Goal: Task Accomplishment & Management: Complete application form

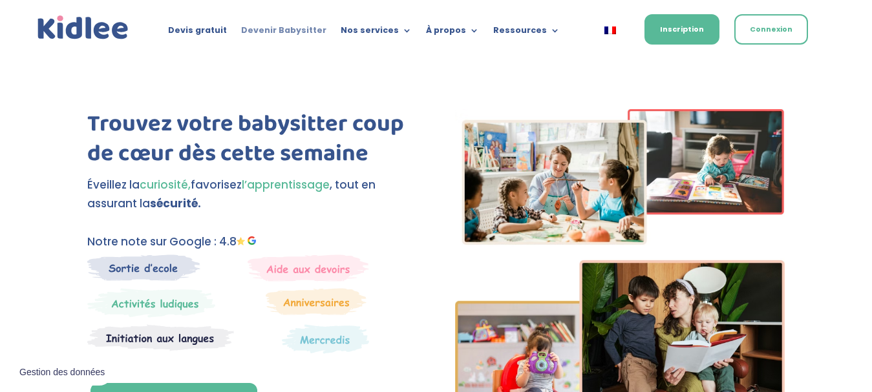
click at [290, 28] on link "Devenir Babysitter" at bounding box center [283, 33] width 85 height 14
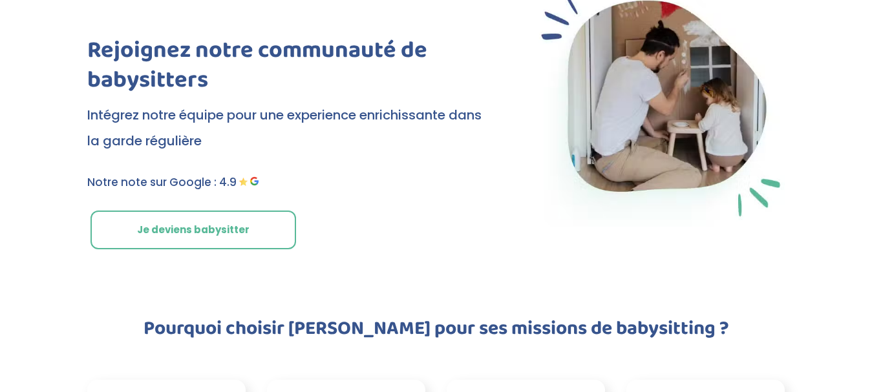
click at [223, 220] on link "Je deviens babysitter" at bounding box center [193, 230] width 206 height 39
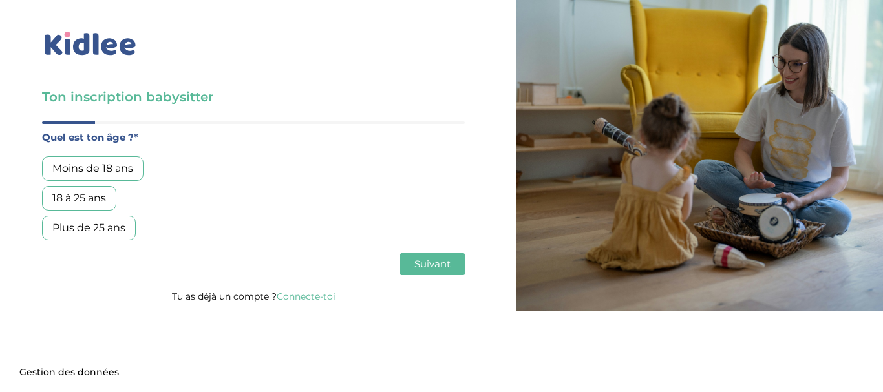
click at [92, 197] on div "18 à 25 ans" at bounding box center [79, 198] width 74 height 25
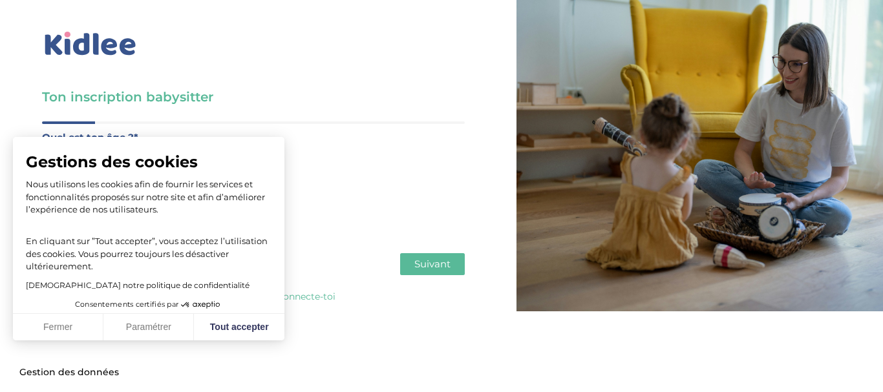
click at [443, 263] on span "Suivant" at bounding box center [432, 264] width 36 height 12
click at [225, 330] on button "Tout accepter" at bounding box center [239, 327] width 90 height 27
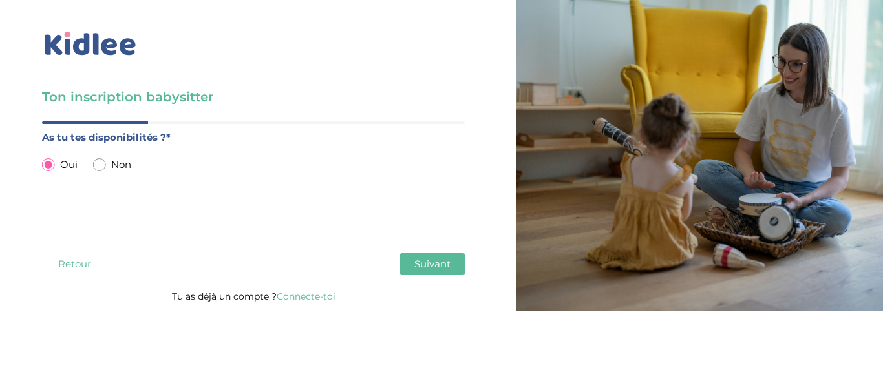
click at [423, 259] on span "Suivant" at bounding box center [432, 264] width 36 height 12
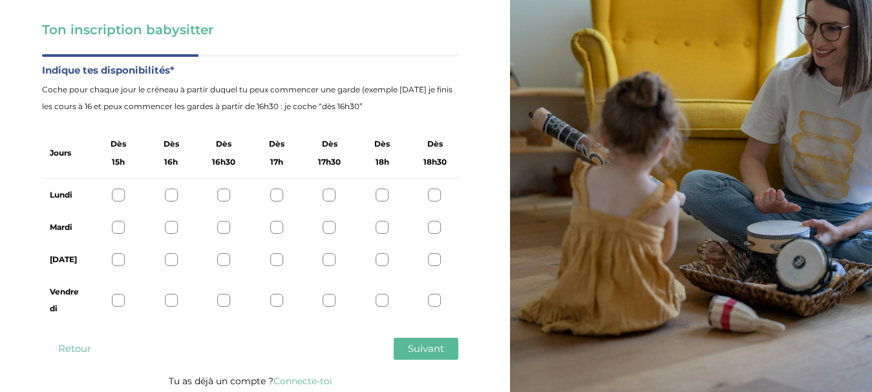
scroll to position [71, 0]
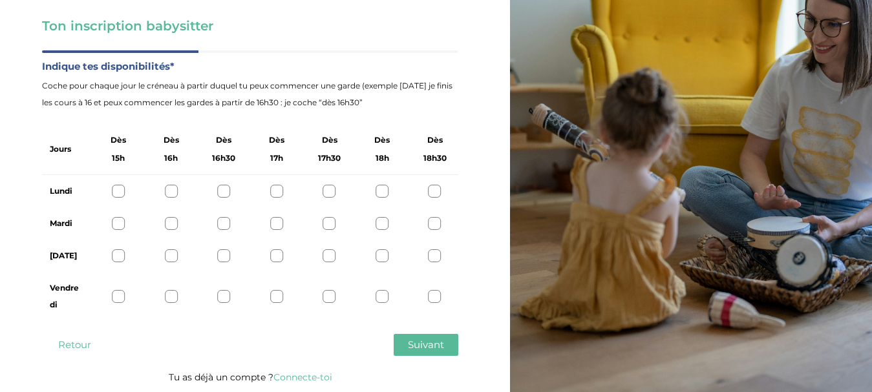
click at [116, 192] on div at bounding box center [118, 191] width 13 height 13
click at [116, 222] on div at bounding box center [118, 223] width 13 height 13
click at [116, 257] on div at bounding box center [118, 255] width 13 height 13
click at [118, 299] on div at bounding box center [118, 296] width 13 height 13
click at [408, 341] on span "Suivant" at bounding box center [426, 345] width 36 height 12
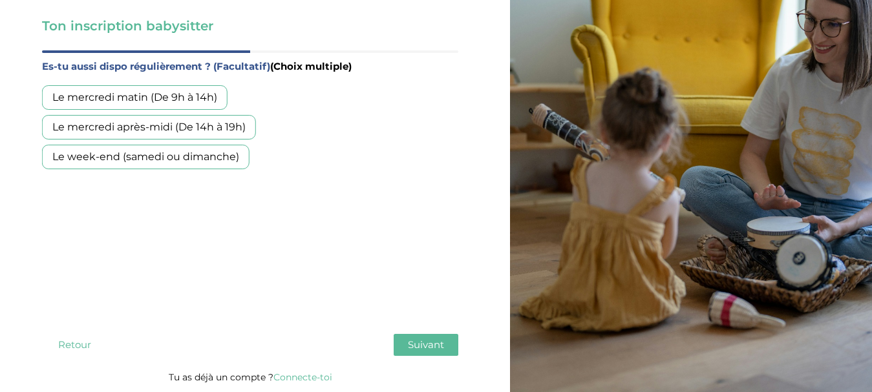
click at [207, 162] on div "Le week-end (samedi ou dimanche)" at bounding box center [145, 157] width 207 height 25
click at [436, 341] on span "Suivant" at bounding box center [426, 345] width 36 height 12
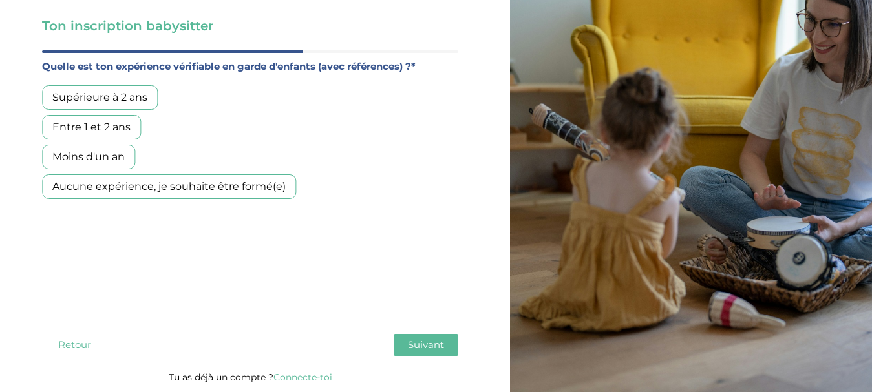
click at [126, 96] on div "Supérieure à 2 ans" at bounding box center [100, 97] width 116 height 25
click at [419, 342] on span "Suivant" at bounding box center [426, 345] width 36 height 12
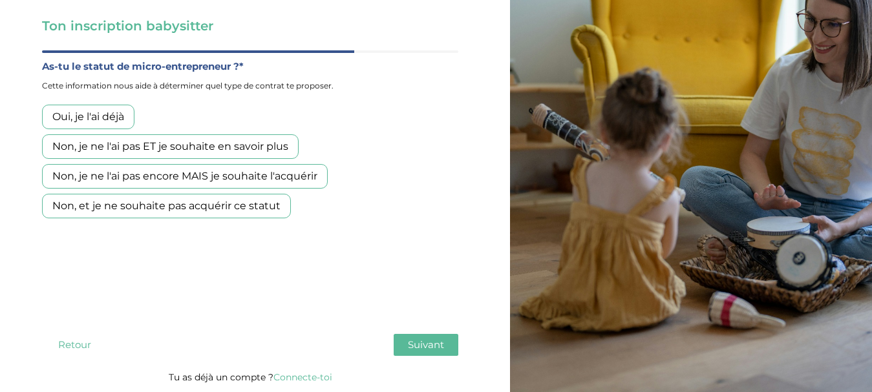
click at [237, 182] on div "Non, je ne l'ai pas encore MAIS je souhaite l'acquérir" at bounding box center [185, 176] width 286 height 25
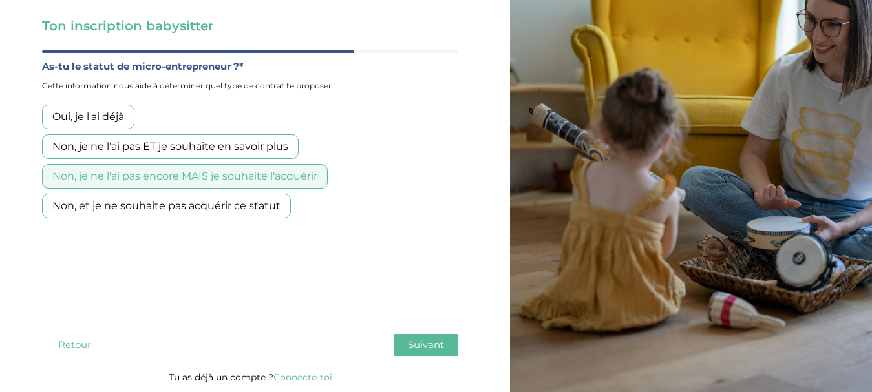
click at [428, 345] on span "Suivant" at bounding box center [426, 345] width 36 height 12
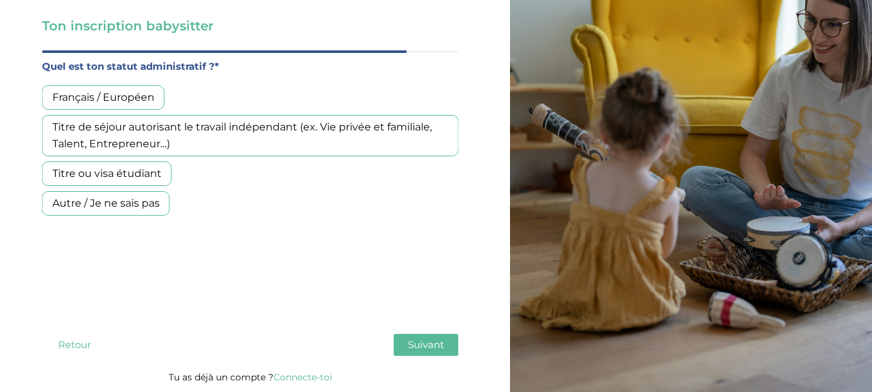
click at [152, 175] on div "Titre ou visa étudiant" at bounding box center [107, 174] width 130 height 25
click at [418, 348] on span "Suivant" at bounding box center [426, 345] width 36 height 12
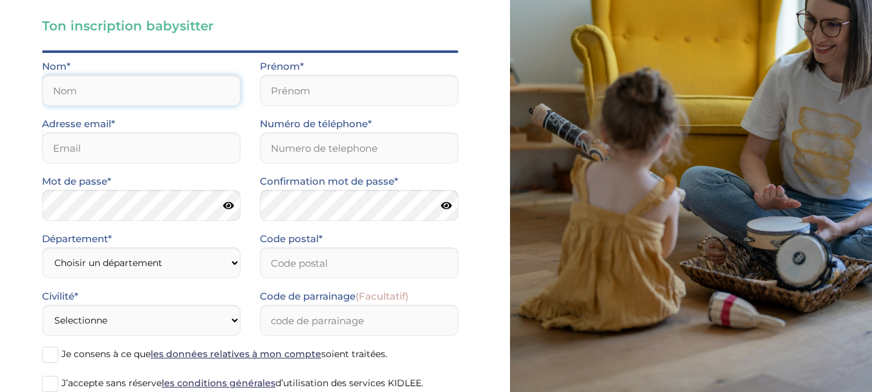
click at [188, 85] on input "text" at bounding box center [141, 90] width 198 height 31
type input "Kafrouni"
type input "Lamita"
type input "lamitakafrouni@gmail.com"
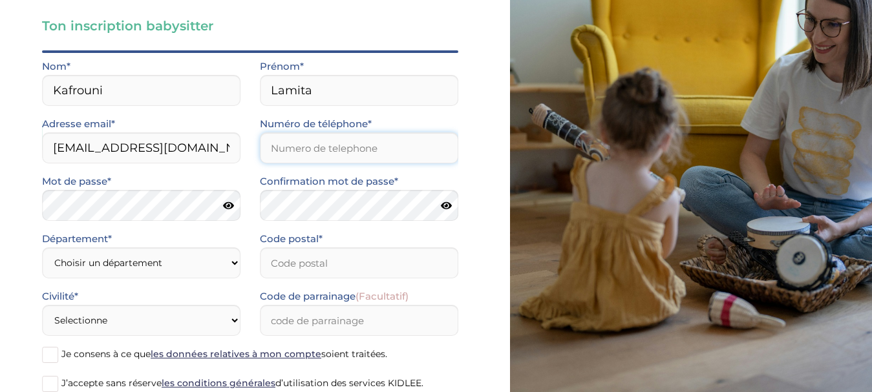
type input "0783445159"
type input "92350"
click at [233, 207] on icon at bounding box center [228, 206] width 11 height 10
click at [205, 254] on select "Choisir un département Paris (75) Hauts-de-Seine (92) Yvelines (78) Val-de-Marn…" at bounding box center [141, 263] width 198 height 31
select select "92"
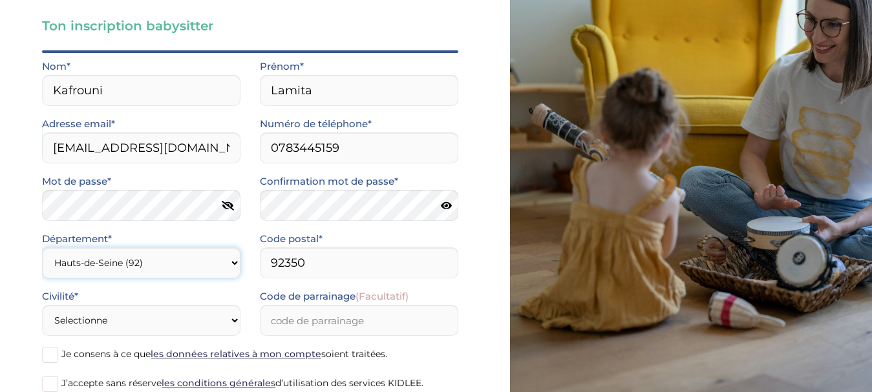
click at [42, 248] on select "Choisir un département Paris (75) Hauts-de-Seine (92) Yvelines (78) Val-de-Marn…" at bounding box center [141, 263] width 198 height 31
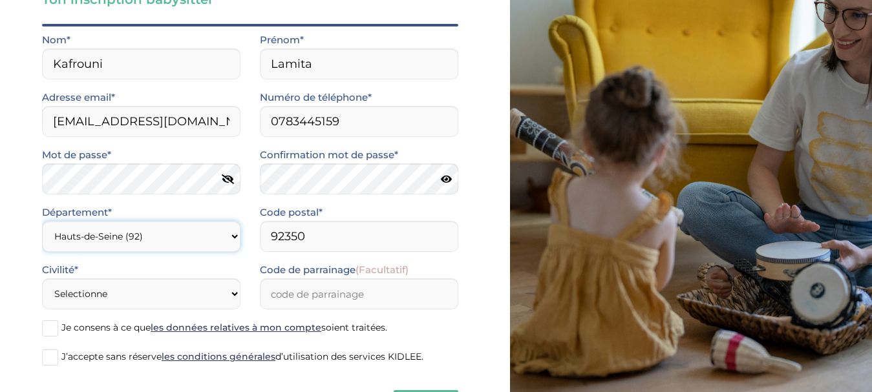
scroll to position [151, 0]
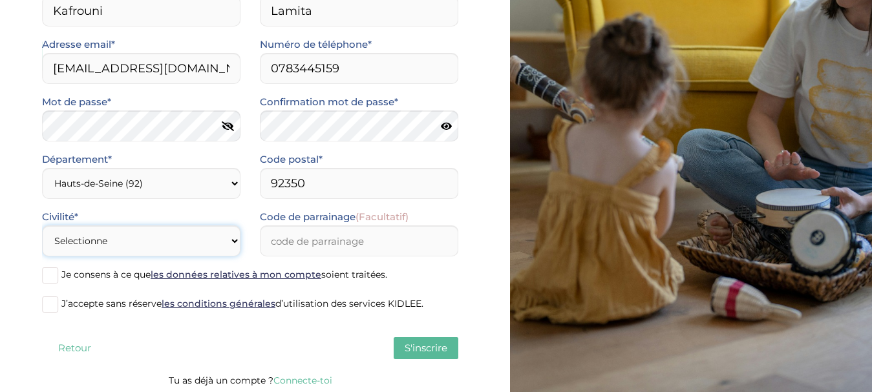
click at [163, 237] on select "Selectionne Mr Mme" at bounding box center [141, 241] width 198 height 31
click at [212, 245] on select "Selectionne Mr Mme" at bounding box center [141, 241] width 198 height 31
select select "1"
click at [42, 226] on select "Selectionne Mr Mme" at bounding box center [141, 241] width 198 height 31
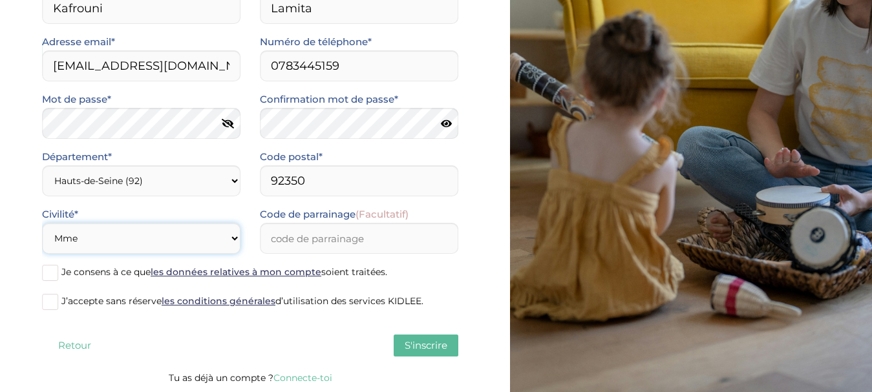
scroll to position [154, 0]
click at [51, 269] on span at bounding box center [50, 272] width 16 height 16
click at [0, 0] on input "Je consens à ce que les données relatives à mon compte soient traitées." at bounding box center [0, 0] width 0 height 0
click at [52, 303] on span at bounding box center [50, 301] width 16 height 16
click at [0, 0] on input "J’accepte sans réserve les conditions générales d’utilisation des services KIDL…" at bounding box center [0, 0] width 0 height 0
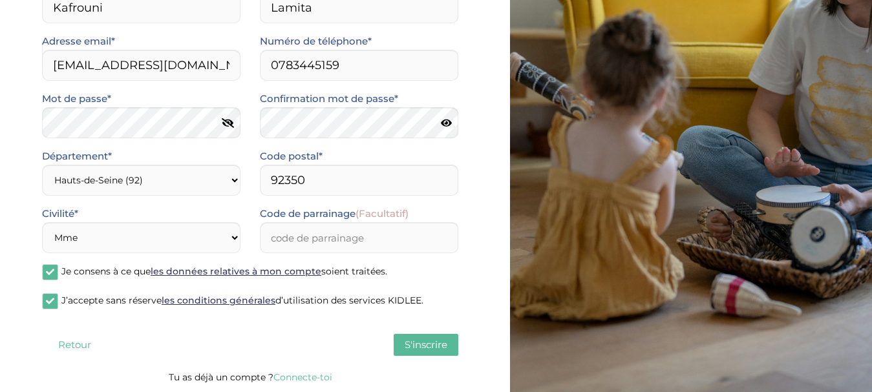
click at [417, 350] on span "S'inscrire" at bounding box center [426, 345] width 43 height 12
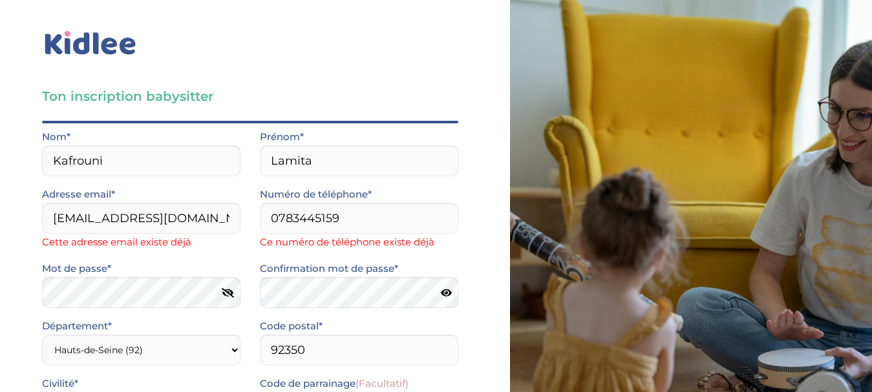
scroll to position [0, 0]
click at [90, 40] on img at bounding box center [90, 44] width 97 height 30
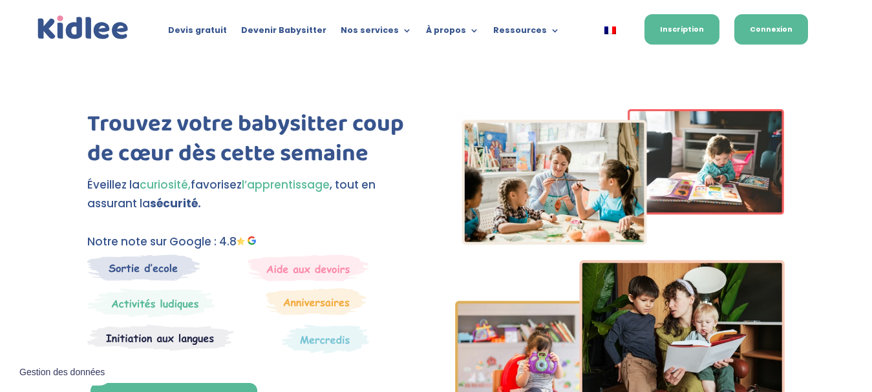
click at [784, 25] on link "Connexion" at bounding box center [771, 29] width 74 height 30
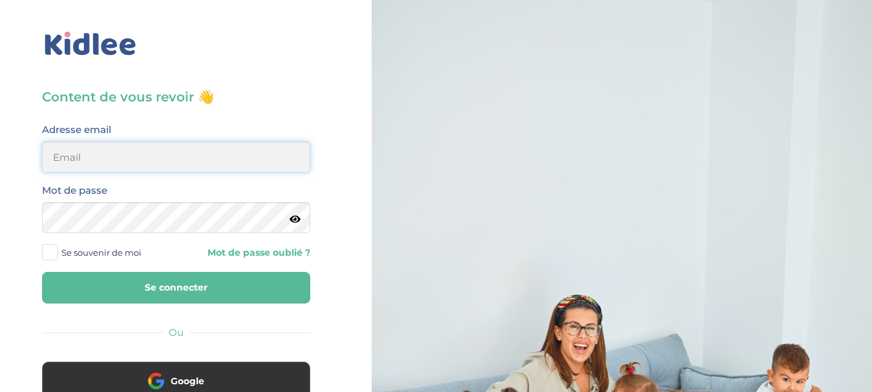
click at [134, 160] on input "email" at bounding box center [176, 157] width 268 height 31
type input "lamitakafrouni@gmail.com"
click at [54, 253] on span at bounding box center [50, 252] width 16 height 16
click at [0, 0] on input "Se souvenir de moi" at bounding box center [0, 0] width 0 height 0
click at [299, 215] on icon at bounding box center [295, 220] width 11 height 10
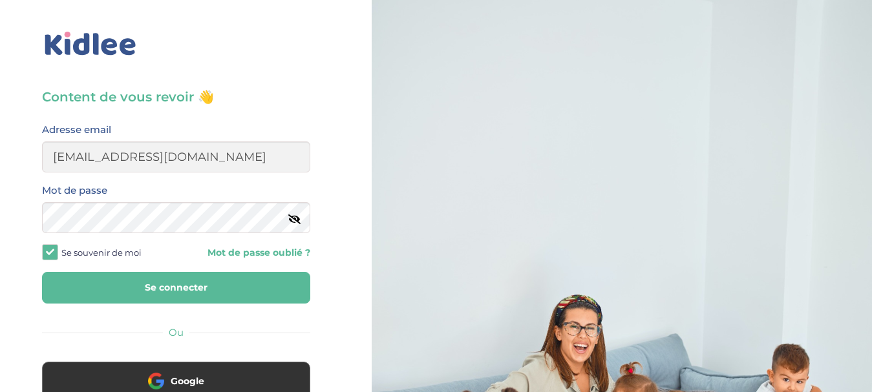
click at [175, 290] on button "Se connecter" at bounding box center [176, 288] width 268 height 32
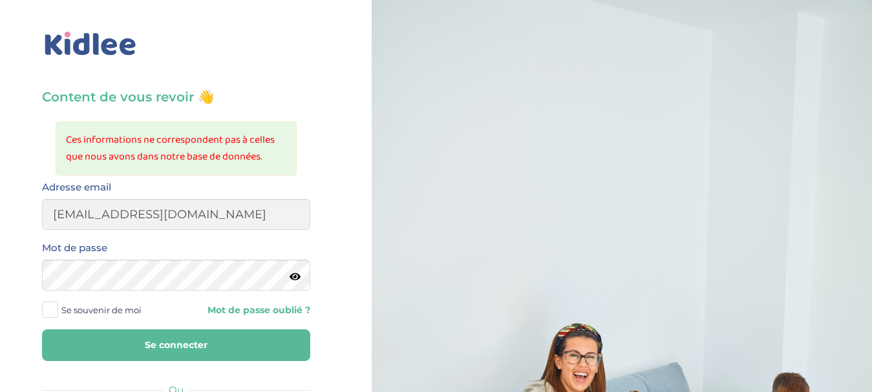
click at [61, 52] on img at bounding box center [90, 44] width 97 height 30
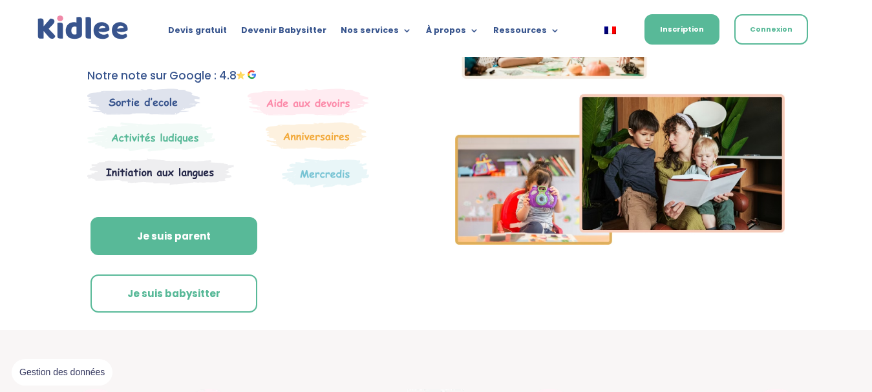
scroll to position [224, 0]
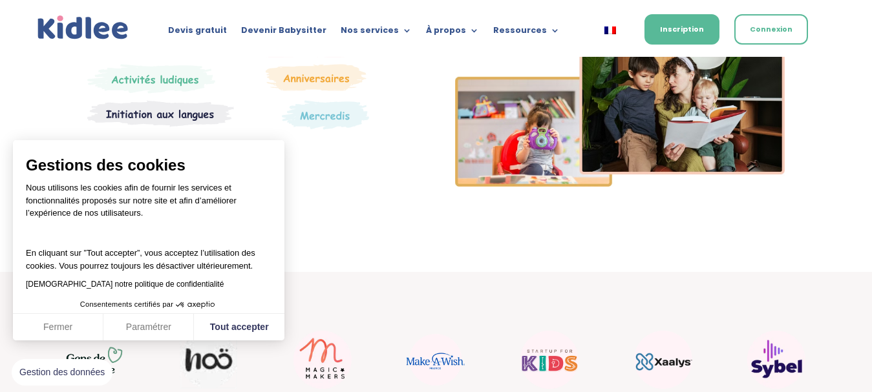
click at [175, 237] on div "Gestions des cookies Nous utilisons les cookies afin de fournir les services et…" at bounding box center [148, 240] width 271 height 200
click at [249, 326] on button "Tout accepter" at bounding box center [239, 327] width 90 height 27
checkbox input "true"
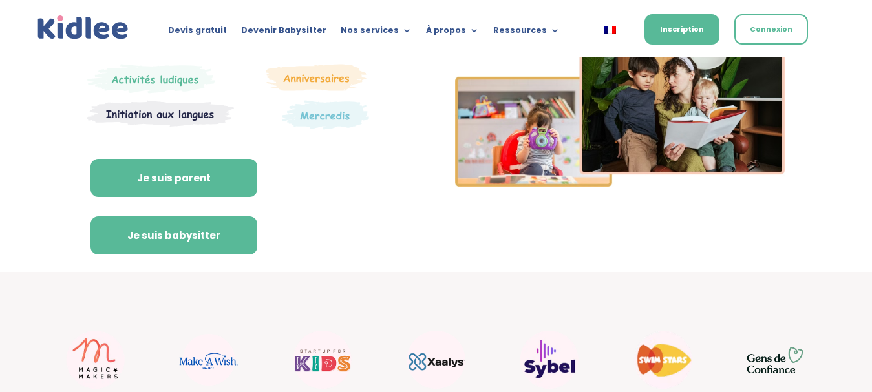
click at [228, 235] on link "Je suis babysitter" at bounding box center [173, 236] width 167 height 39
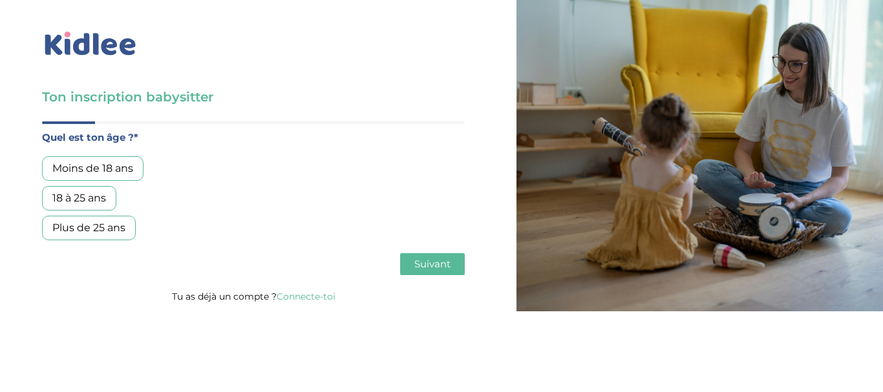
click at [302, 297] on link "Connecte-toi" at bounding box center [306, 297] width 59 height 12
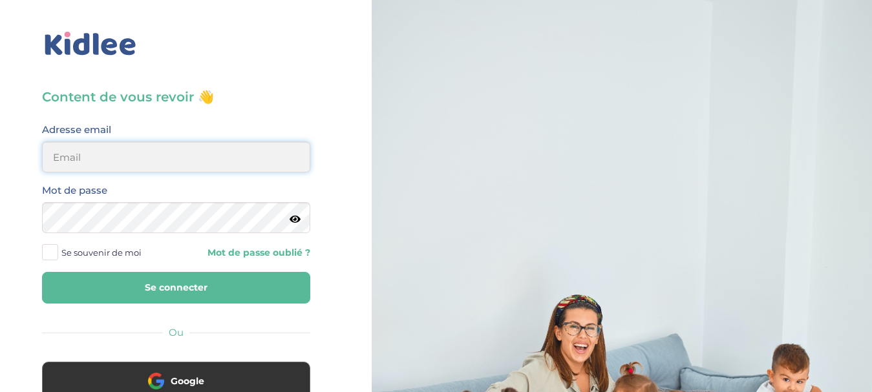
click at [198, 154] on input "email" at bounding box center [176, 157] width 268 height 31
type input "lamitakafrouni@gmail.com"
click at [299, 218] on icon at bounding box center [295, 220] width 11 height 10
click at [240, 248] on link "Mot de passe oublié ?" at bounding box center [247, 253] width 124 height 12
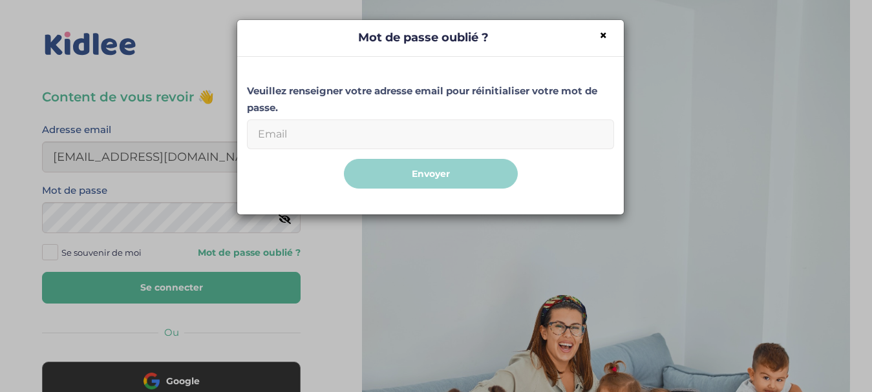
click at [370, 139] on input "Email" at bounding box center [430, 135] width 367 height 30
type input "lamitakafrouni@gmail.com"
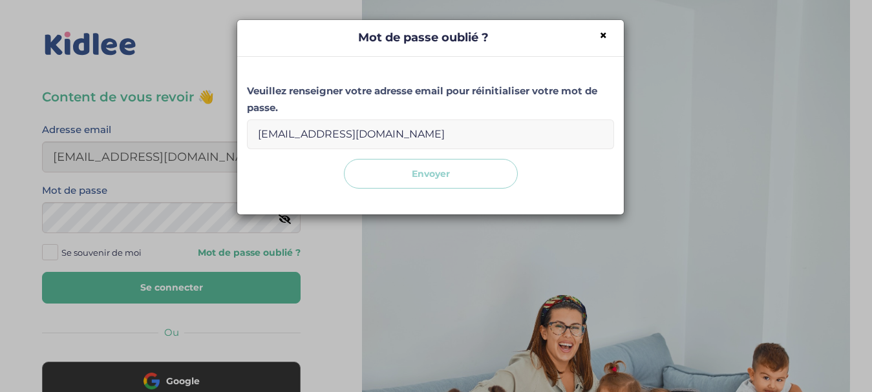
click at [433, 185] on button "Envoyer" at bounding box center [431, 174] width 174 height 30
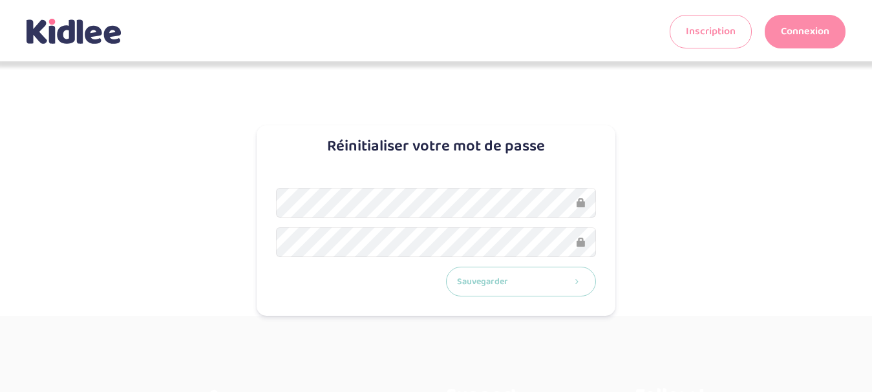
click at [493, 280] on button "Sauvegarder" at bounding box center [521, 282] width 151 height 30
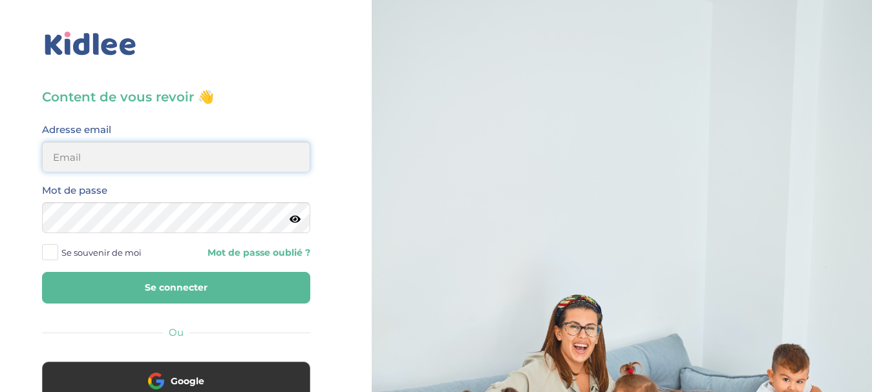
click at [172, 154] on input "email" at bounding box center [176, 157] width 268 height 31
type input "lamitakafrouni@gmail.com"
click at [196, 293] on button "Se connecter" at bounding box center [176, 288] width 268 height 32
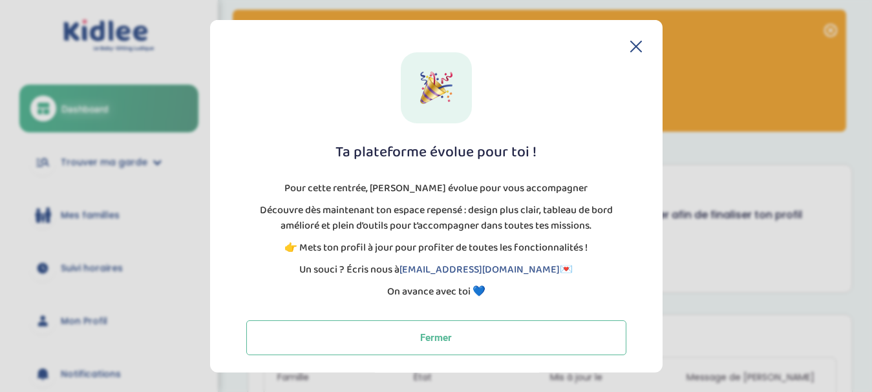
click at [633, 40] on icon at bounding box center [636, 46] width 12 height 12
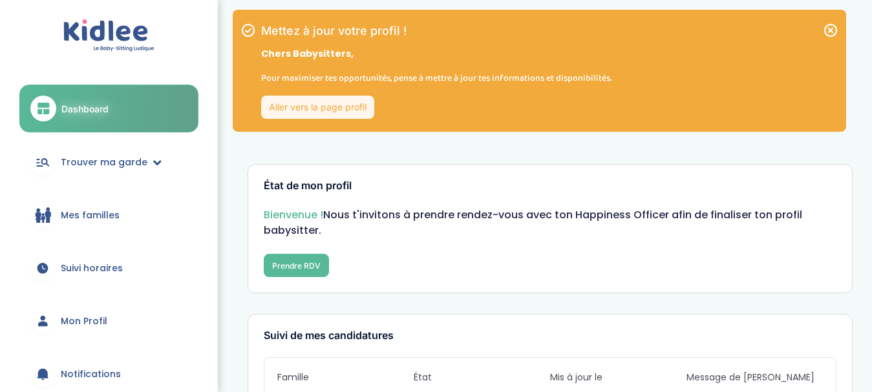
click at [134, 178] on link "Trouver ma garde" at bounding box center [108, 162] width 179 height 47
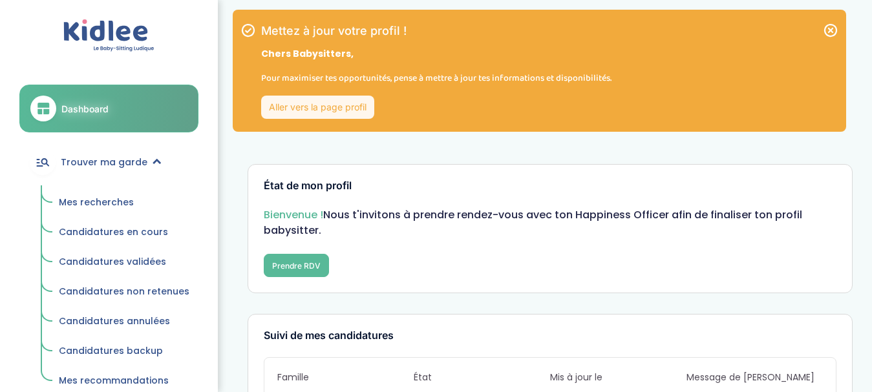
click at [110, 202] on span "Mes recherches" at bounding box center [96, 202] width 75 height 13
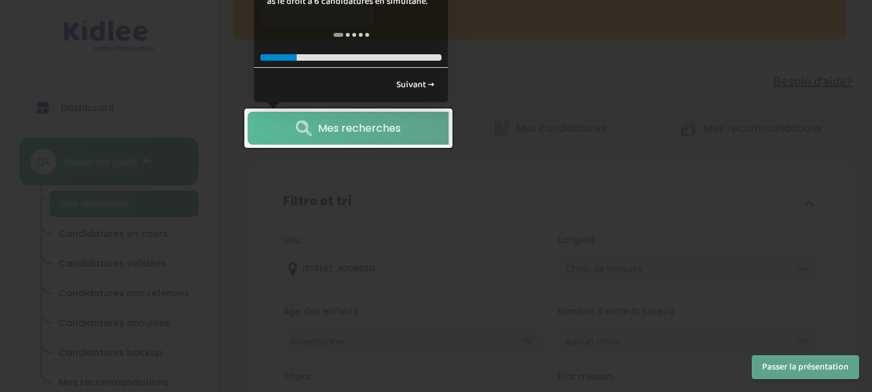
scroll to position [92, 0]
click at [467, 74] on div at bounding box center [436, 196] width 872 height 392
click at [411, 92] on link "Suivant →" at bounding box center [415, 85] width 52 height 21
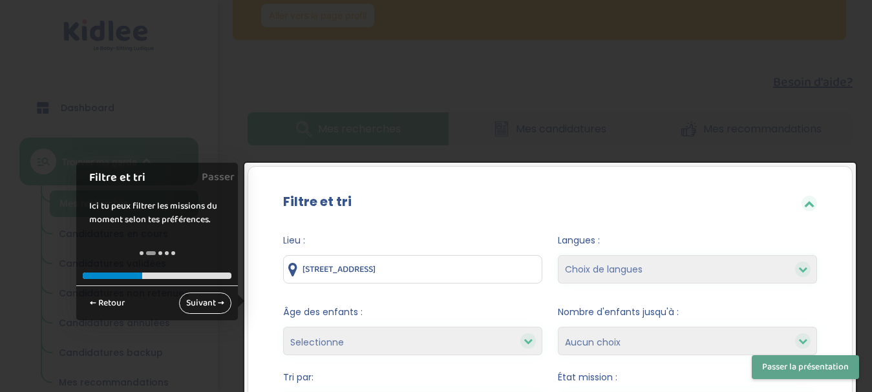
scroll to position [248, 0]
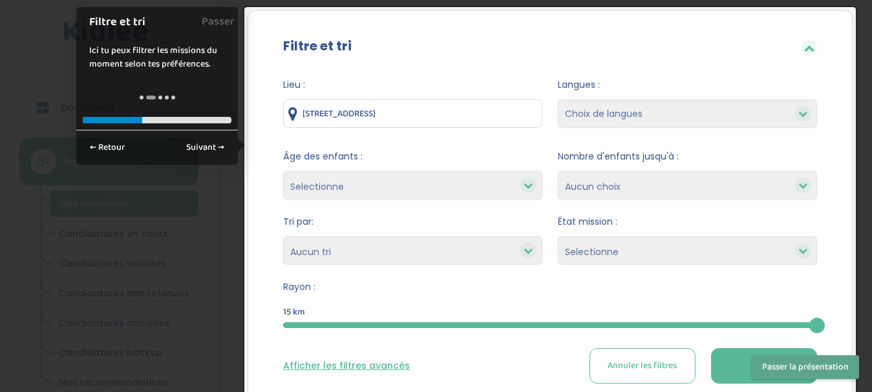
click at [794, 370] on button "Passer la présentation" at bounding box center [805, 367] width 107 height 24
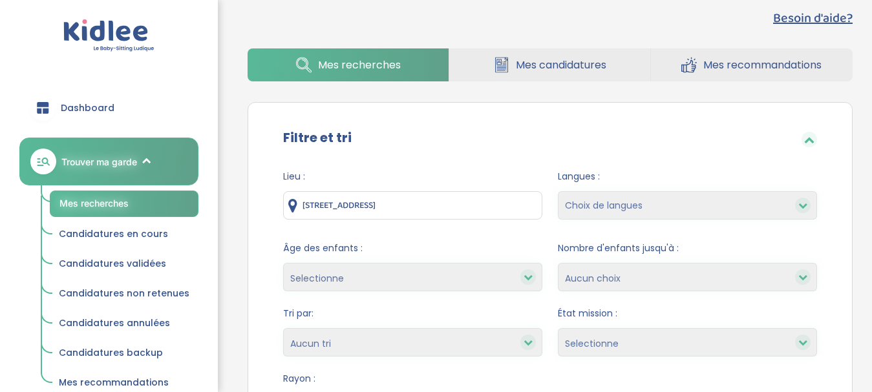
scroll to position [121, 0]
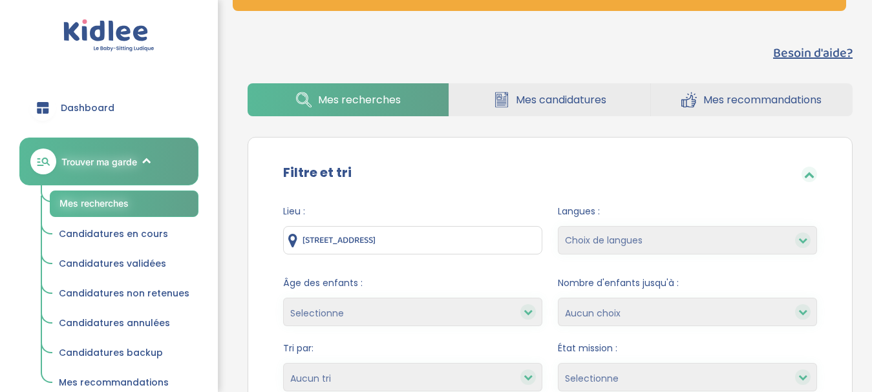
click at [655, 235] on select "Choix de langues Allemand Anglais Espagnol Italien Russe Français Coréen" at bounding box center [687, 240] width 259 height 28
select select "2"
click at [558, 226] on select "Choix de langues Allemand Anglais Espagnol Italien Russe Français Coréen" at bounding box center [687, 240] width 259 height 28
select select
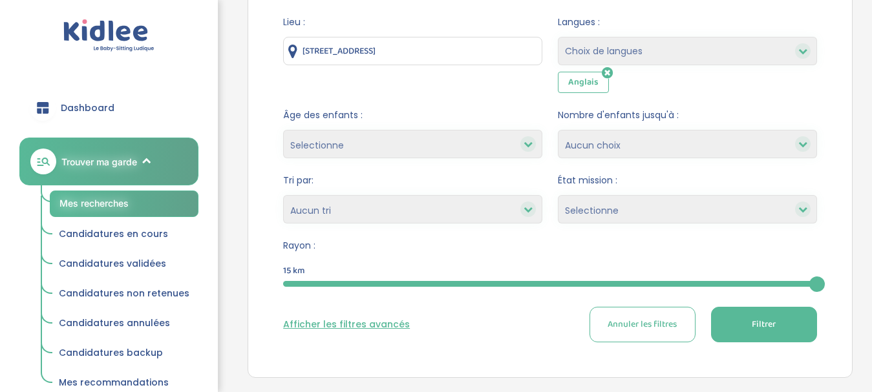
scroll to position [314, 0]
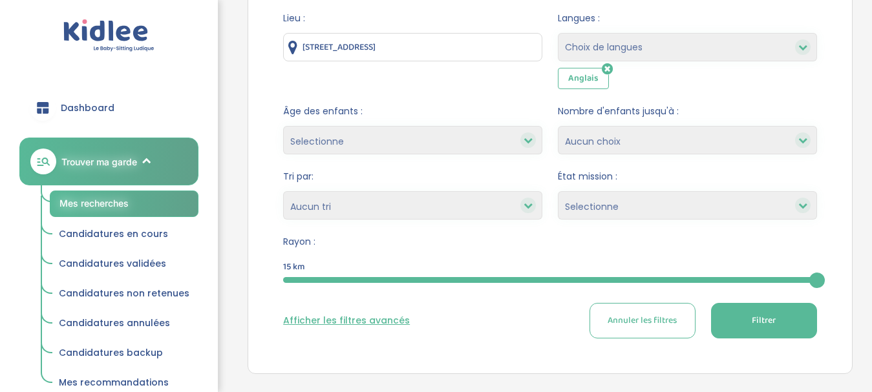
click at [475, 207] on select "Heures par semaine (croissant) Heures par semaine (décroissant) Date de démarra…" at bounding box center [412, 205] width 259 height 28
select select "hours_desc"
click at [283, 191] on select "Heures par semaine (croissant) Heures par semaine (décroissant) Date de démarra…" at bounding box center [412, 205] width 259 height 28
click at [607, 211] on select "Selectionne Nouvelle Mission Peu de candidat.e.s Déjà plusieurs candidat.e.s Pr…" at bounding box center [687, 205] width 259 height 28
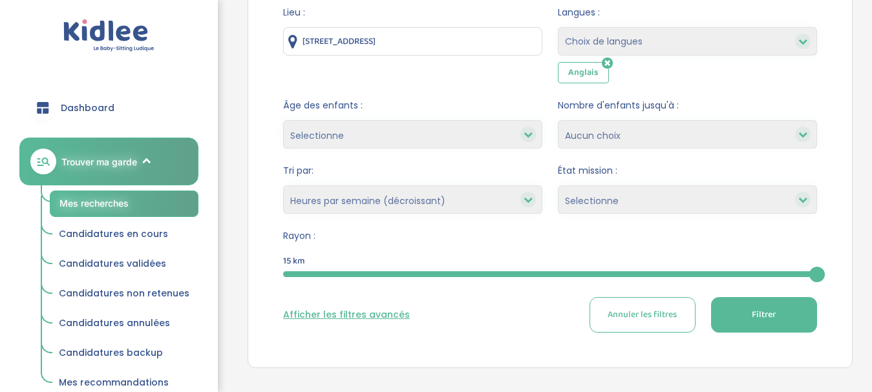
scroll to position [327, 0]
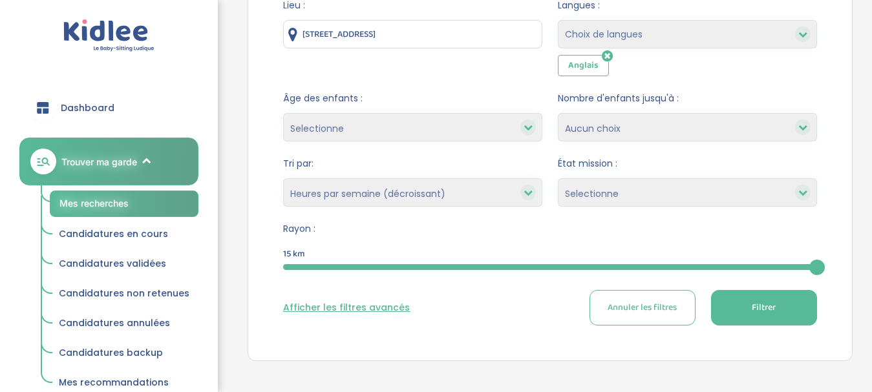
click at [778, 302] on button "Filtrer" at bounding box center [764, 308] width 106 height 36
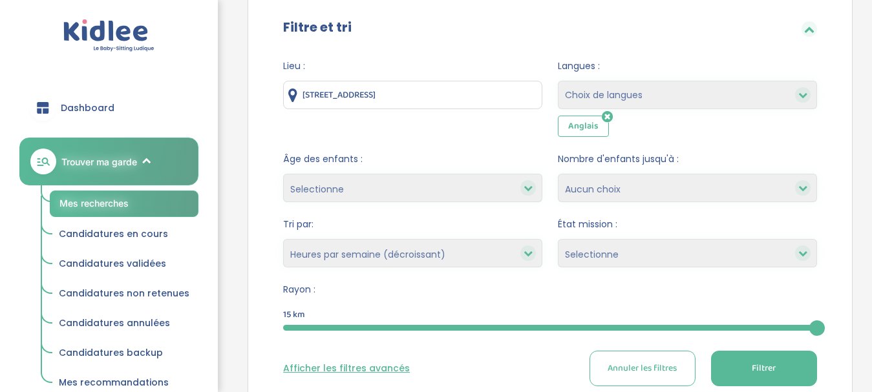
scroll to position [361, 0]
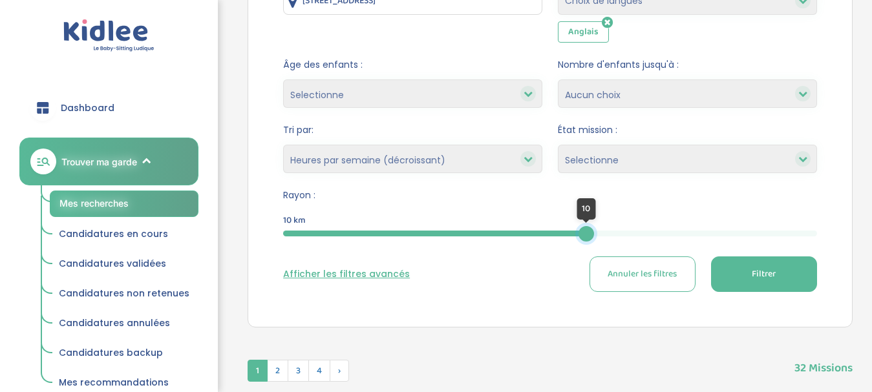
drag, startPoint x: 814, startPoint y: 235, endPoint x: 586, endPoint y: 238, distance: 227.5
click at [586, 238] on div at bounding box center [586, 234] width 16 height 16
click at [741, 268] on button "Filtrer" at bounding box center [764, 275] width 106 height 36
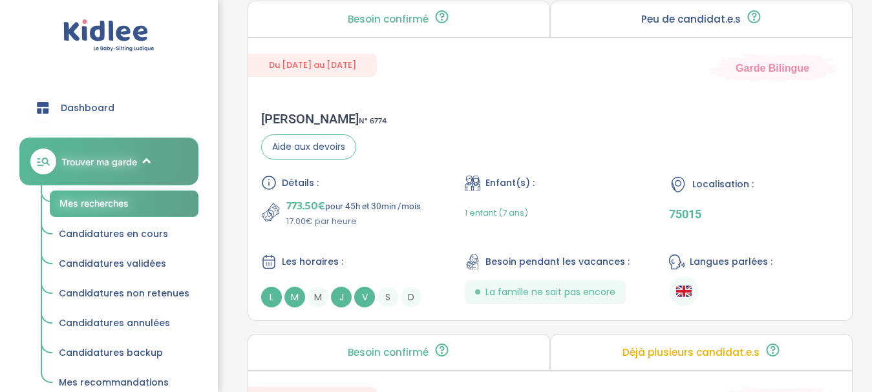
scroll to position [1724, 0]
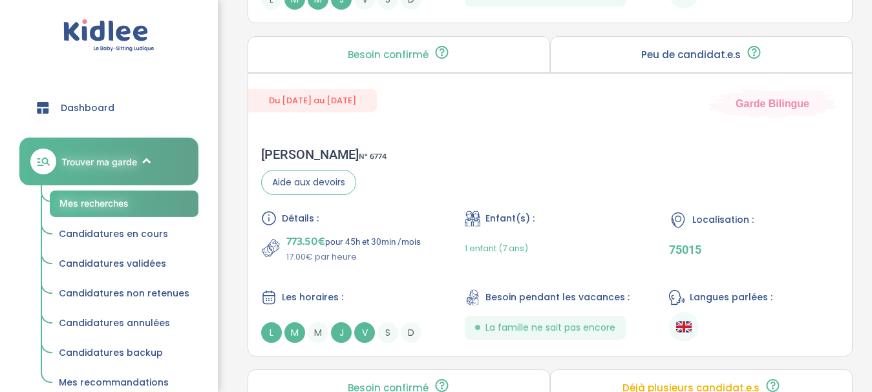
click at [729, 55] on p "Peu de candidat.e.s" at bounding box center [691, 55] width 100 height 10
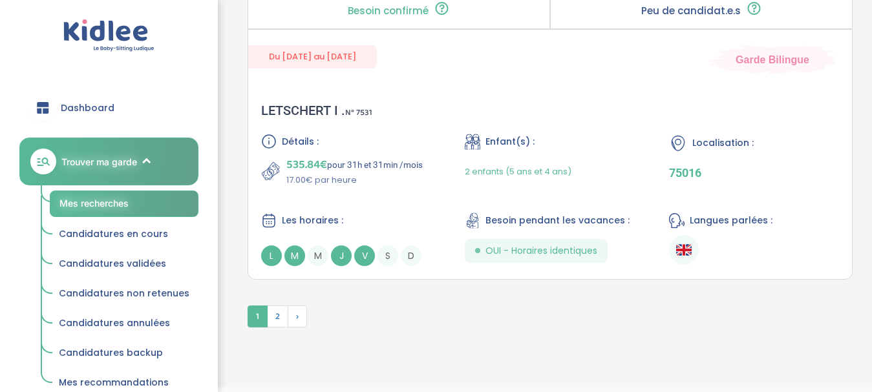
scroll to position [3839, 0]
click at [276, 317] on span "2" at bounding box center [277, 318] width 21 height 22
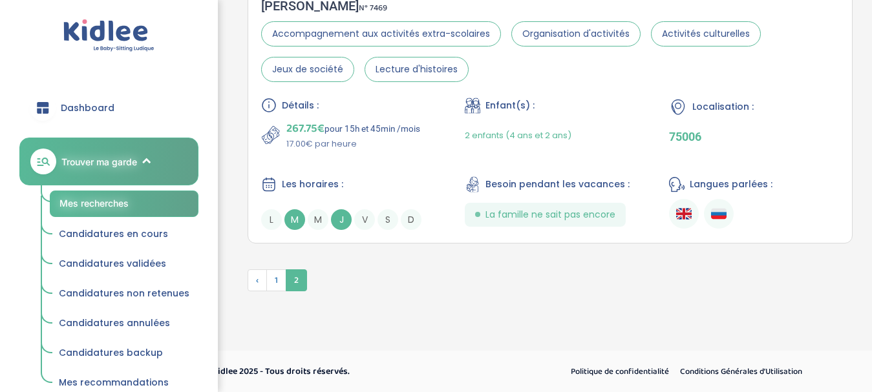
scroll to position [3877, 0]
click at [276, 277] on span "1" at bounding box center [276, 280] width 20 height 22
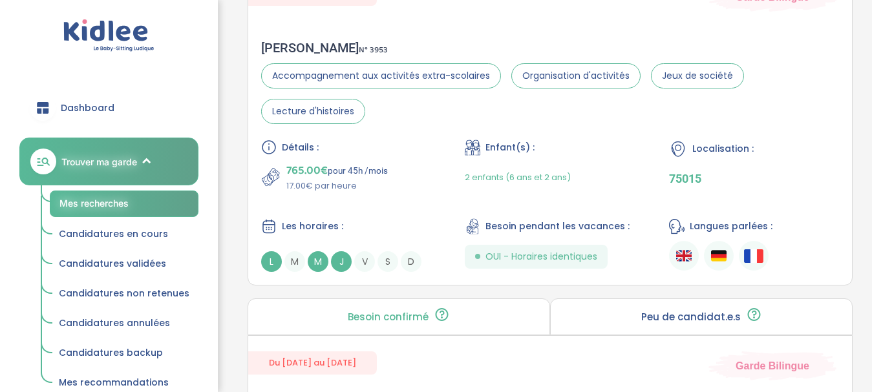
scroll to position [2515, 0]
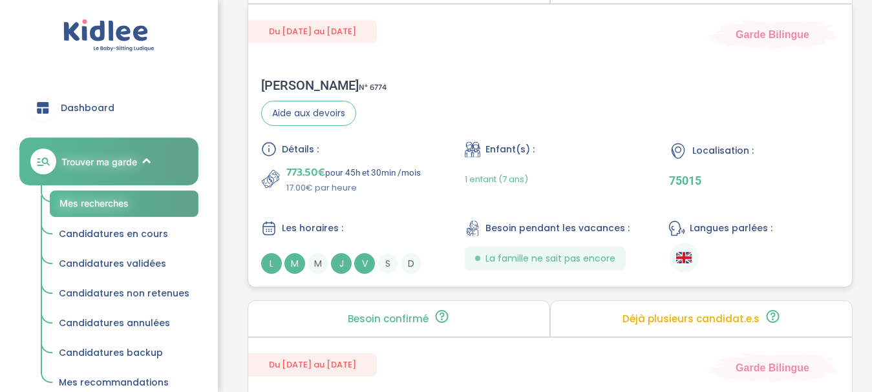
click at [569, 149] on div "Enfant(s) :" at bounding box center [550, 150] width 170 height 16
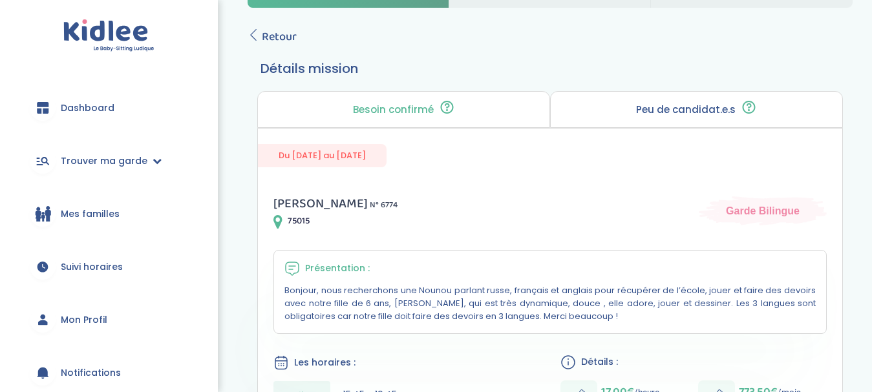
scroll to position [70, 0]
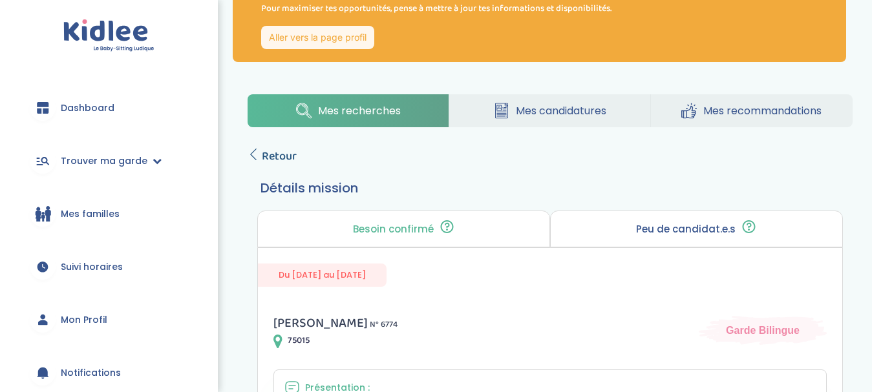
click at [276, 152] on span "Retour" at bounding box center [279, 156] width 35 height 18
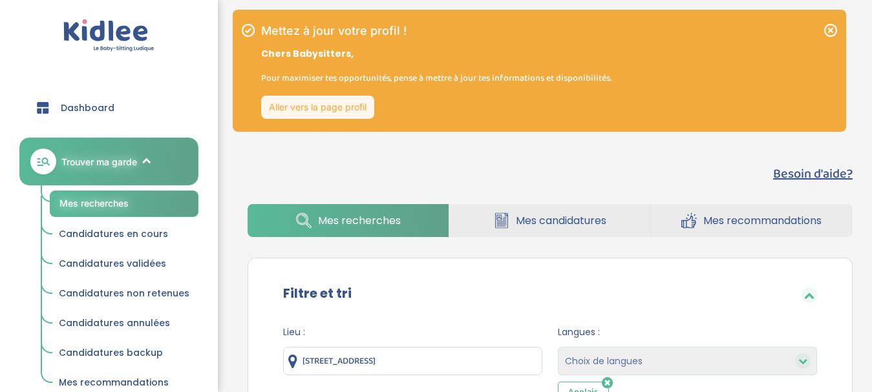
select select "hours_desc"
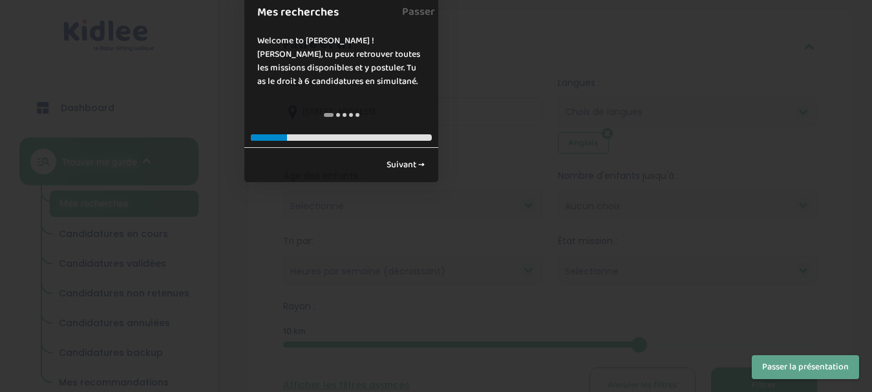
scroll to position [259, 0]
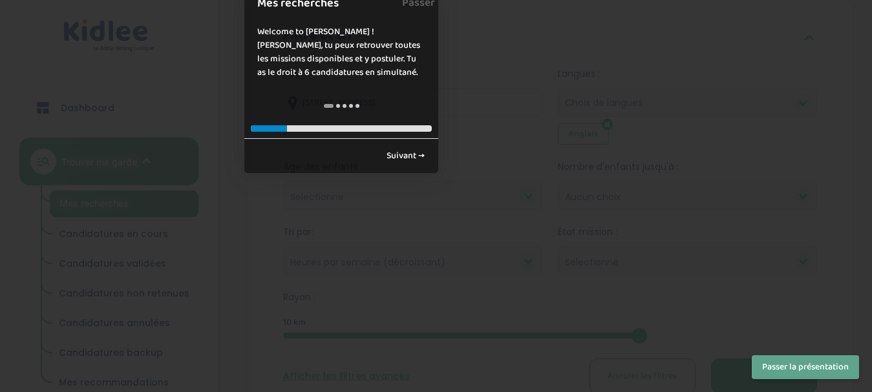
click at [818, 369] on button "Passer la présentation" at bounding box center [805, 367] width 107 height 24
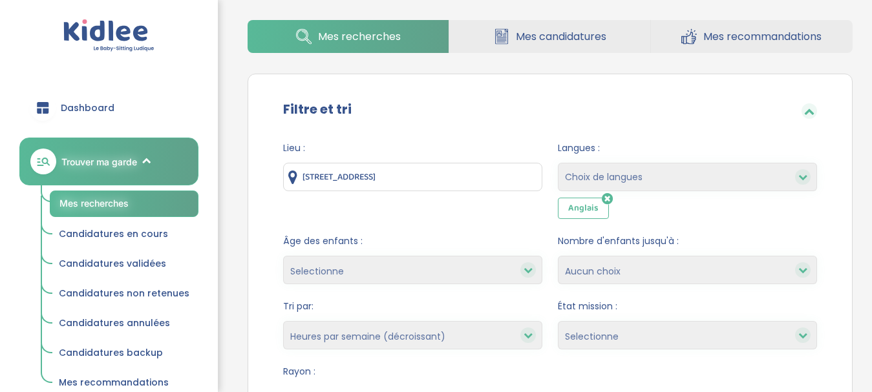
scroll to position [187, 0]
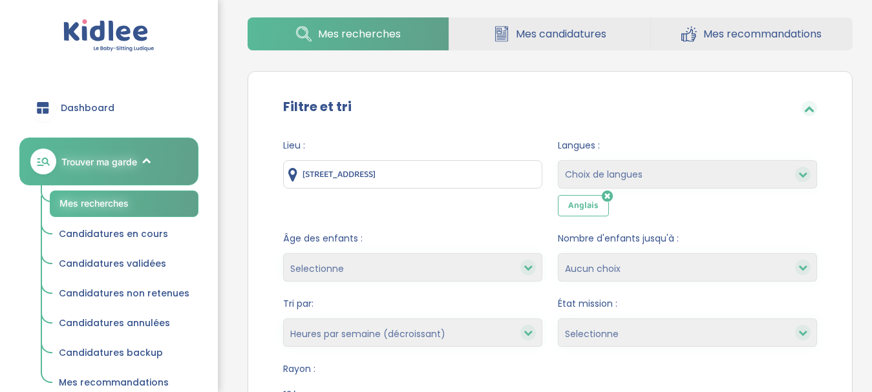
drag, startPoint x: 466, startPoint y: 230, endPoint x: 595, endPoint y: 173, distance: 140.9
click at [575, 179] on form "Lieu : 1 Rue de Sceaux, Le Plessis-Robinson, France Langues : Choix de langues …" at bounding box center [550, 302] width 534 height 327
click at [612, 171] on select "Choix de langues Allemand Anglais Espagnol Italien Russe Français Coréen" at bounding box center [687, 174] width 259 height 28
click at [498, 213] on div "Lieu : 1 Rue de Sceaux, Le Plessis-Robinson, France" at bounding box center [412, 178] width 259 height 78
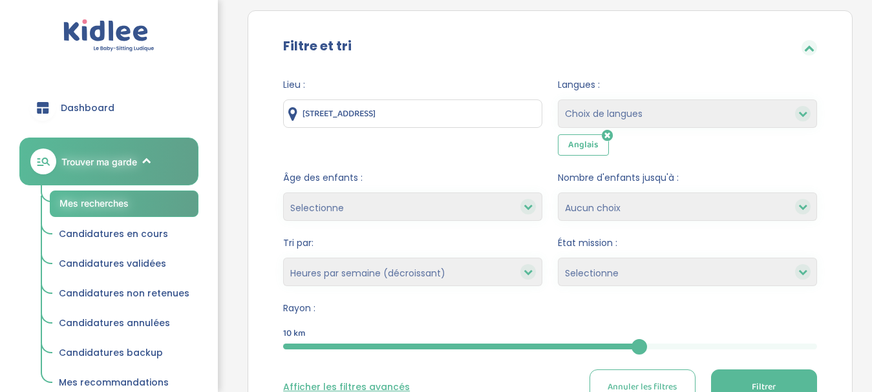
scroll to position [309, 0]
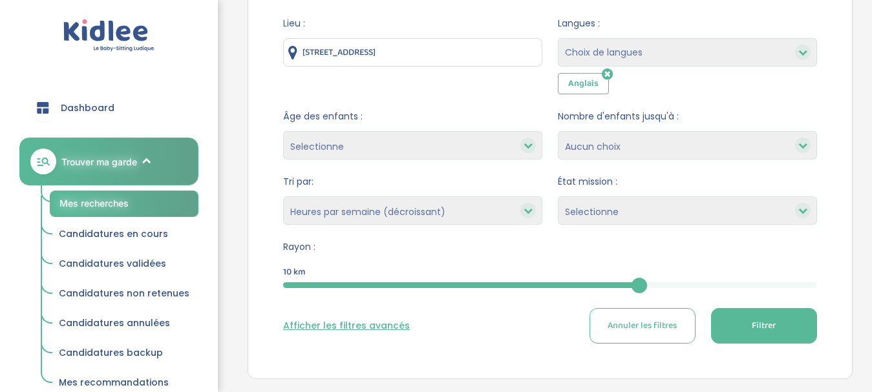
click at [633, 216] on select "Selectionne Nouvelle Mission Peu de candidat.e.s Déjà plusieurs candidat.e.s Pr…" at bounding box center [687, 210] width 259 height 28
click at [505, 209] on select "Heures par semaine (croissant) Heures par semaine (décroissant) Date de démarra…" at bounding box center [412, 210] width 259 height 28
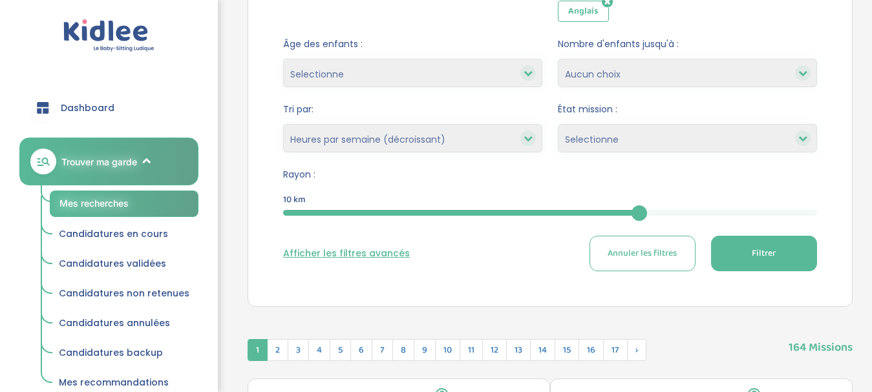
scroll to position [383, 0]
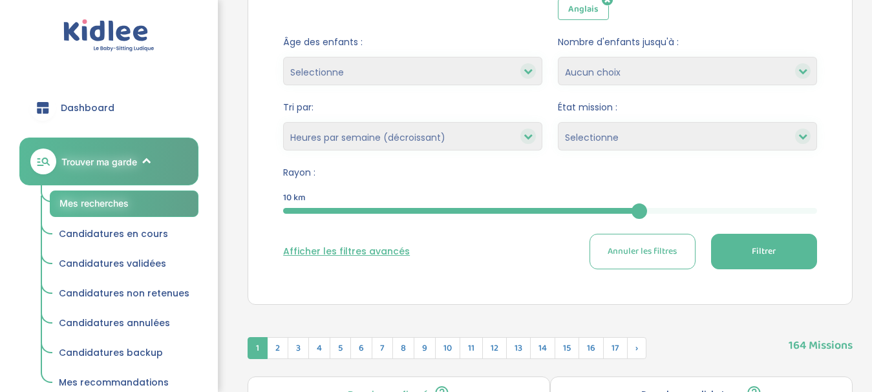
click at [359, 251] on button "Afficher les filtres avancés" at bounding box center [346, 252] width 127 height 14
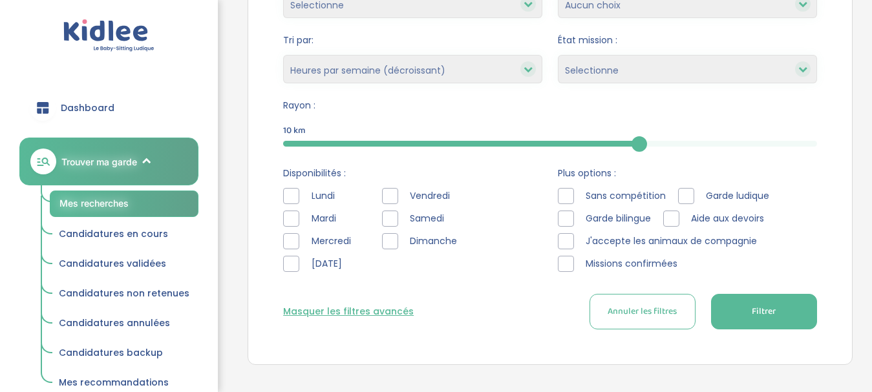
scroll to position [451, 0]
click at [291, 194] on div at bounding box center [291, 195] width 16 height 16
click at [290, 229] on div "Lundi Mardi Mercredi Jeudi" at bounding box center [322, 232] width 79 height 90
click at [290, 222] on div at bounding box center [291, 218] width 16 height 16
click at [289, 264] on div at bounding box center [291, 263] width 16 height 16
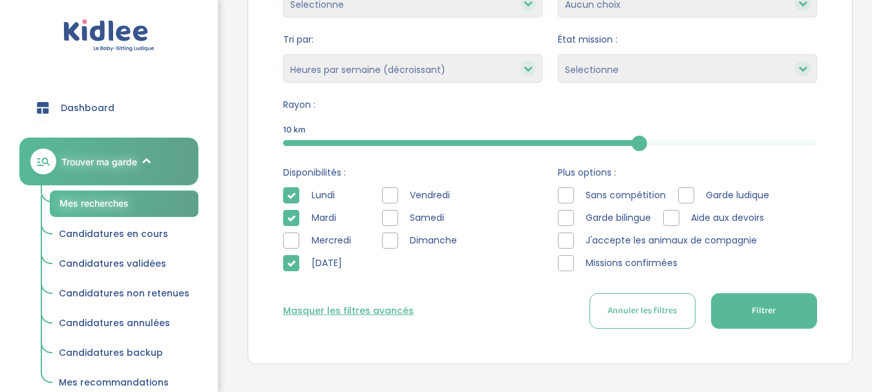
click at [396, 194] on div at bounding box center [390, 195] width 16 height 16
click at [387, 220] on div at bounding box center [390, 218] width 16 height 16
click at [569, 239] on div at bounding box center [566, 241] width 16 height 16
click at [772, 302] on button "Filtrer" at bounding box center [764, 311] width 106 height 36
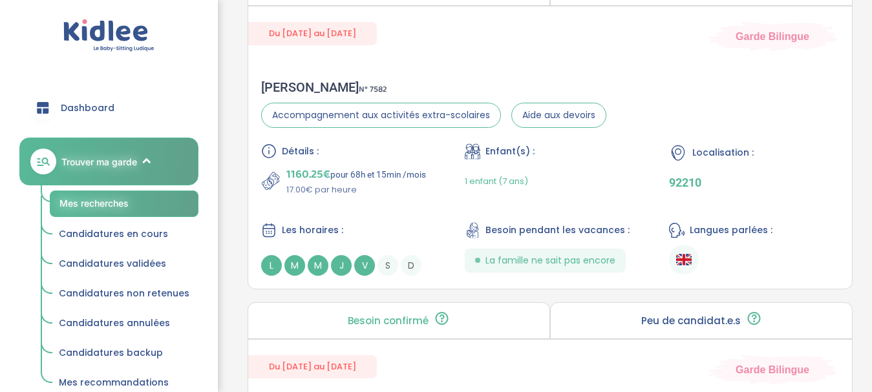
scroll to position [2190, 0]
click at [759, 98] on div "Diane S . N° 7582 Accompagnement aux activités extra-scolaires Aide aux devoirs…" at bounding box center [550, 179] width 604 height 222
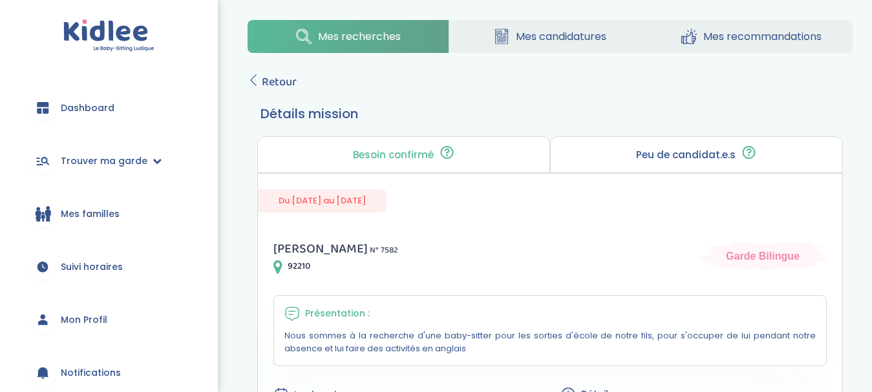
scroll to position [40, 0]
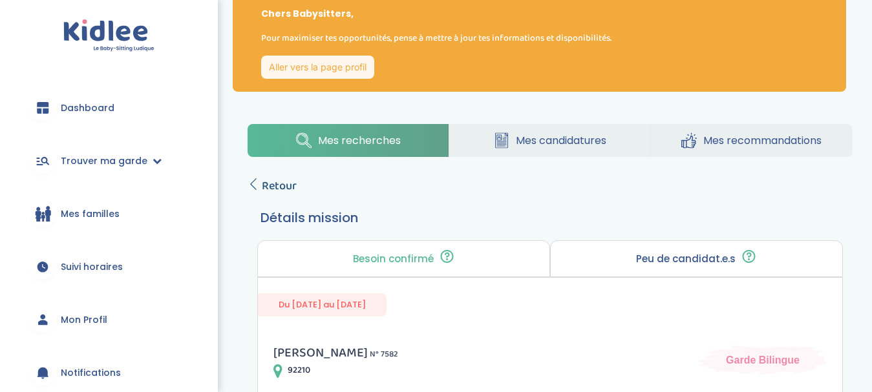
click at [283, 183] on span "Retour" at bounding box center [279, 186] width 35 height 18
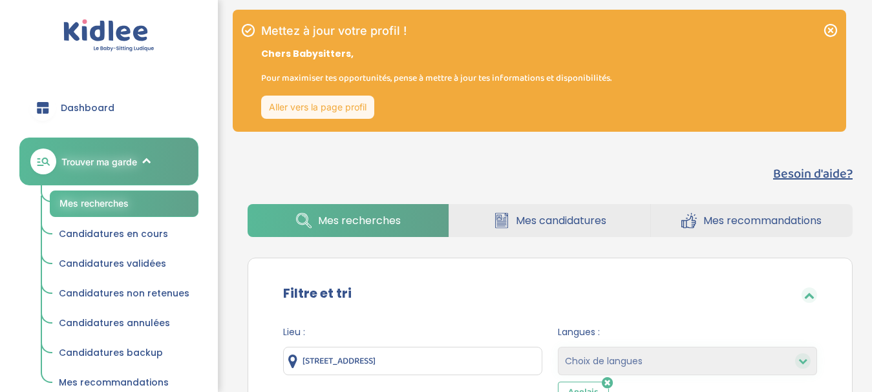
select select "hours_desc"
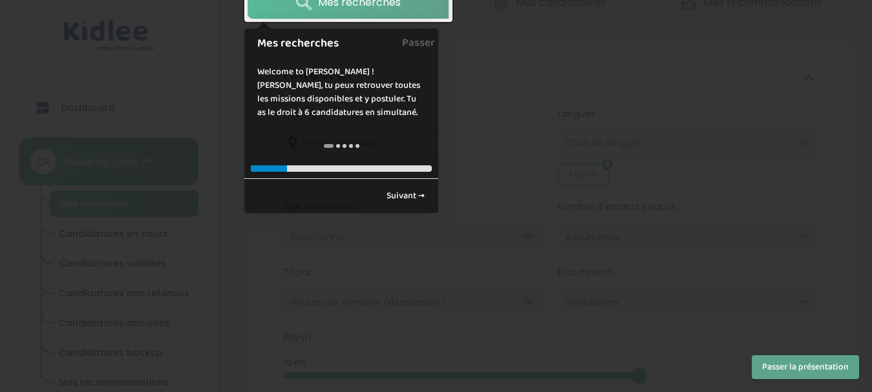
scroll to position [2190, 0]
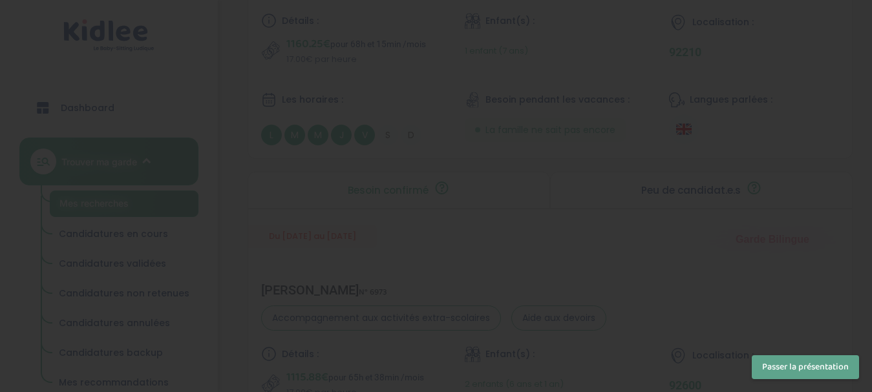
click at [809, 368] on button "Passer la présentation" at bounding box center [805, 367] width 107 height 24
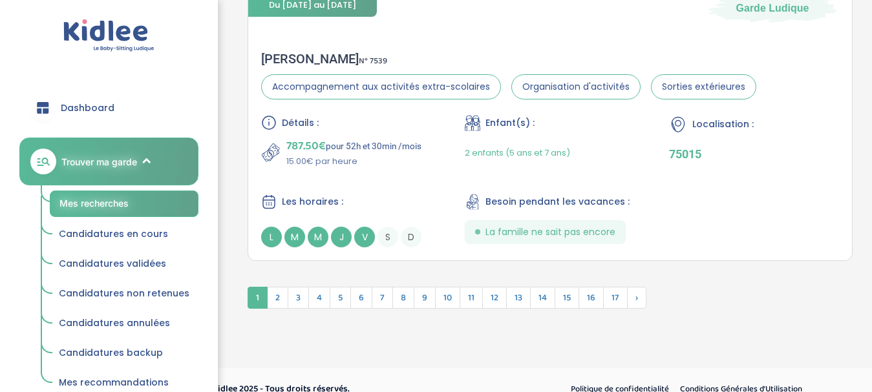
scroll to position [3762, 0]
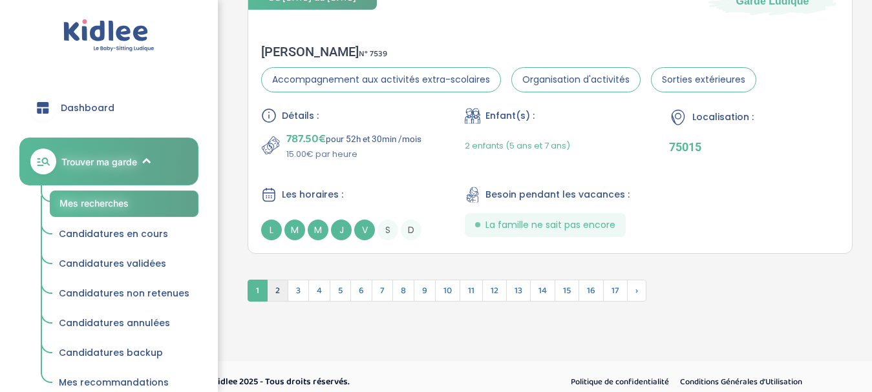
click at [280, 287] on span "2" at bounding box center [277, 291] width 21 height 22
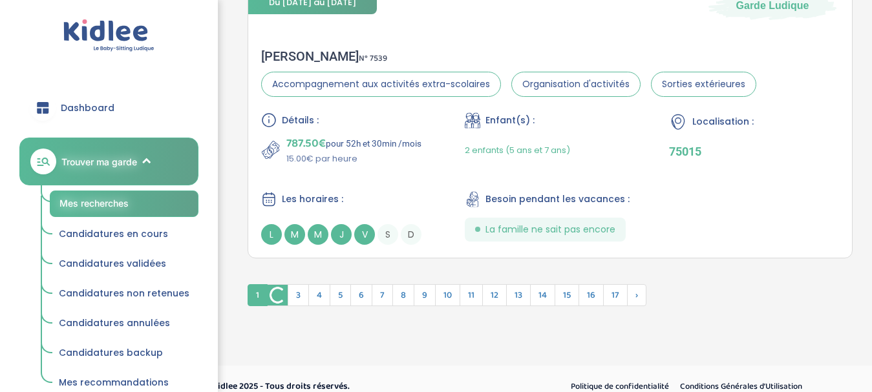
scroll to position [3767, 0]
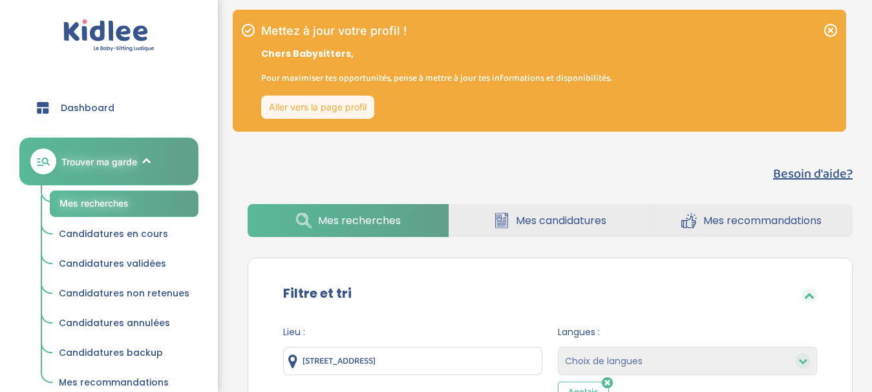
select select "hours_desc"
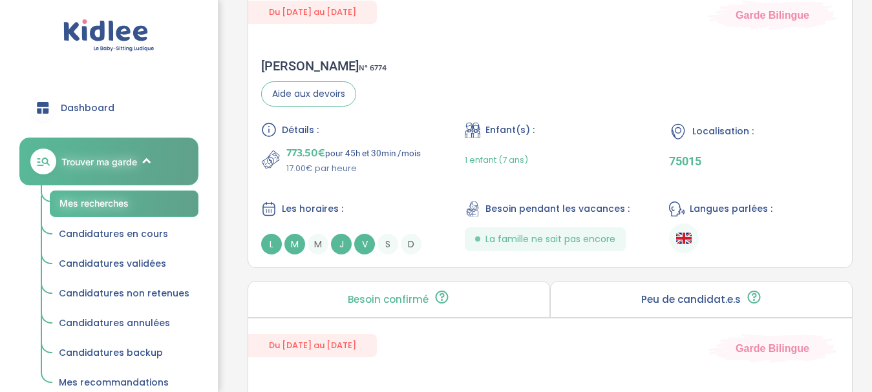
scroll to position [3062, 0]
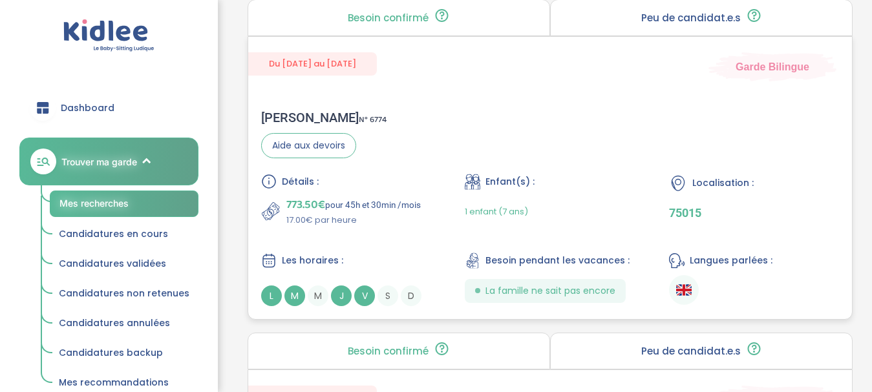
click at [641, 134] on div "Alena M . N° 6774 Aide aux devoirs Détails : 773.50€ pour 45h et 30min /mois 17…" at bounding box center [550, 208] width 604 height 222
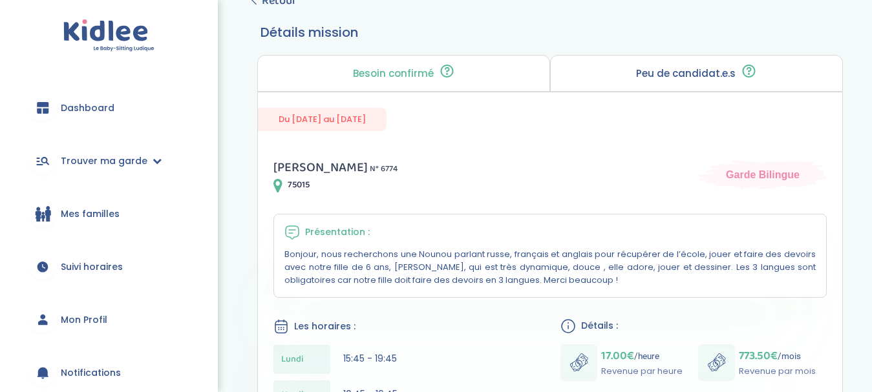
scroll to position [164, 0]
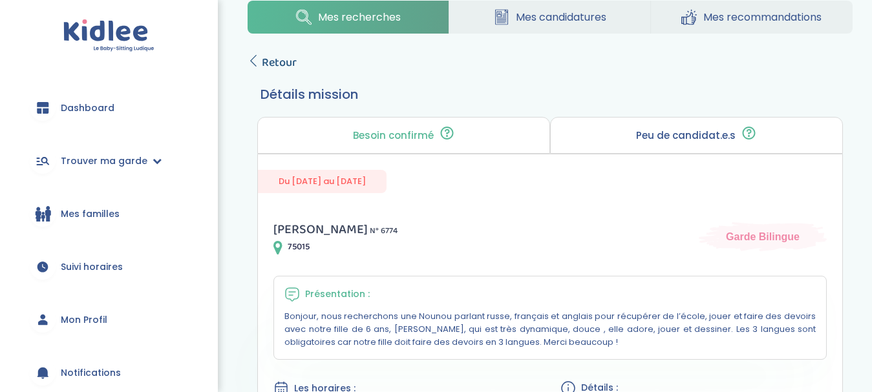
click at [286, 67] on span "Retour" at bounding box center [279, 63] width 35 height 18
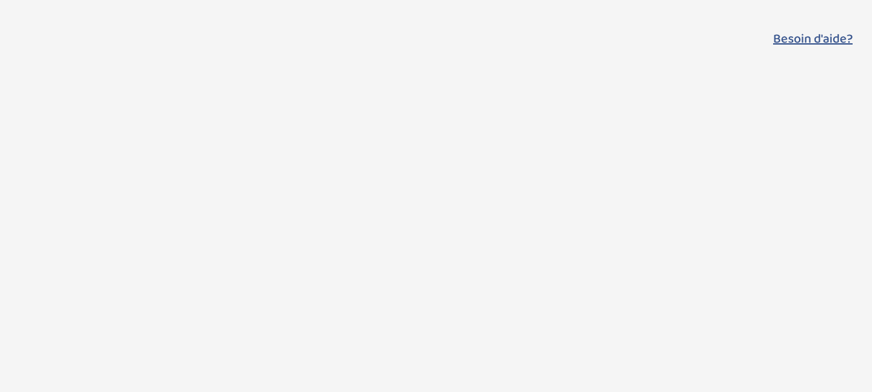
select select "hours_desc"
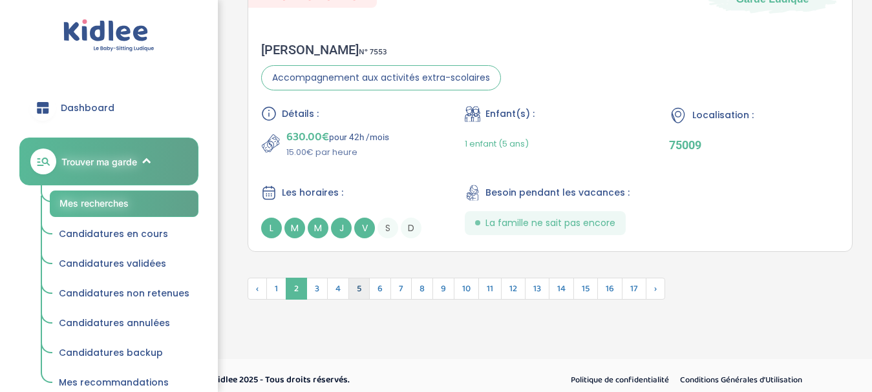
scroll to position [3798, 0]
click at [318, 283] on span "3" at bounding box center [316, 288] width 21 height 22
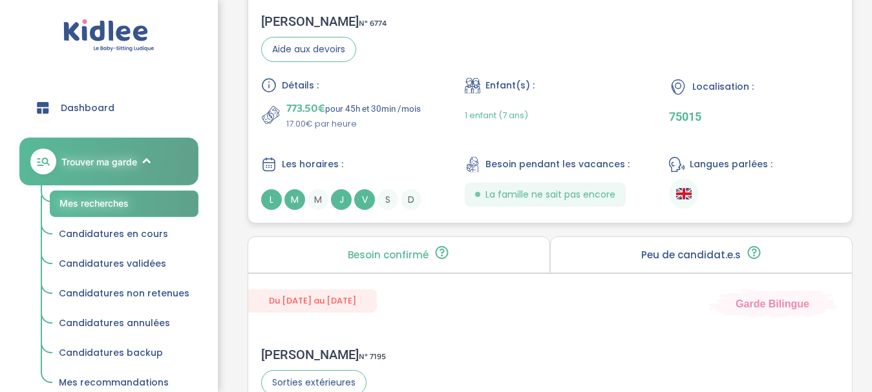
scroll to position [3154, 0]
